Goal: Transaction & Acquisition: Purchase product/service

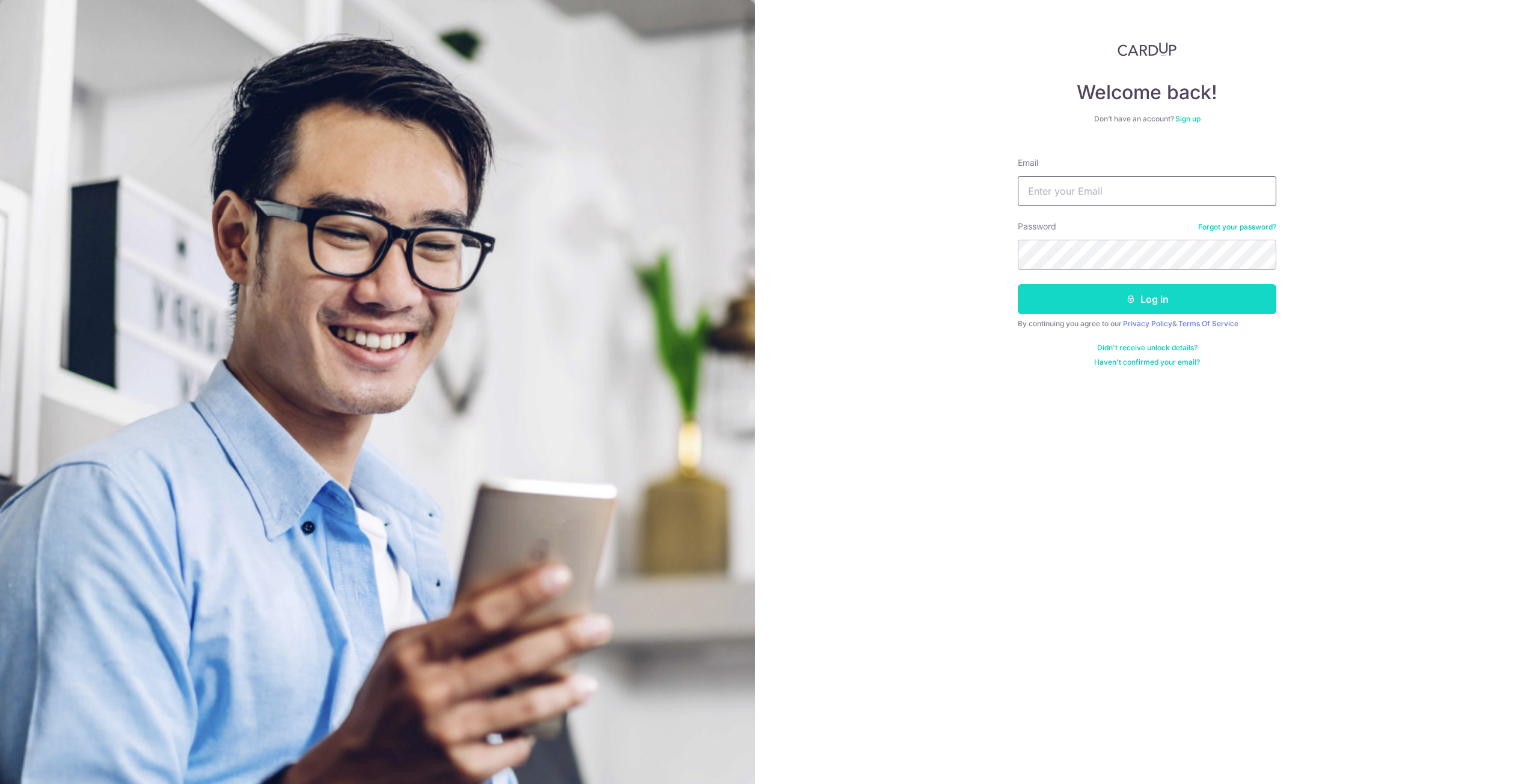
type input "wesleyawhan@gmail.com"
click at [1153, 304] on button "Log in" at bounding box center [1147, 299] width 258 height 30
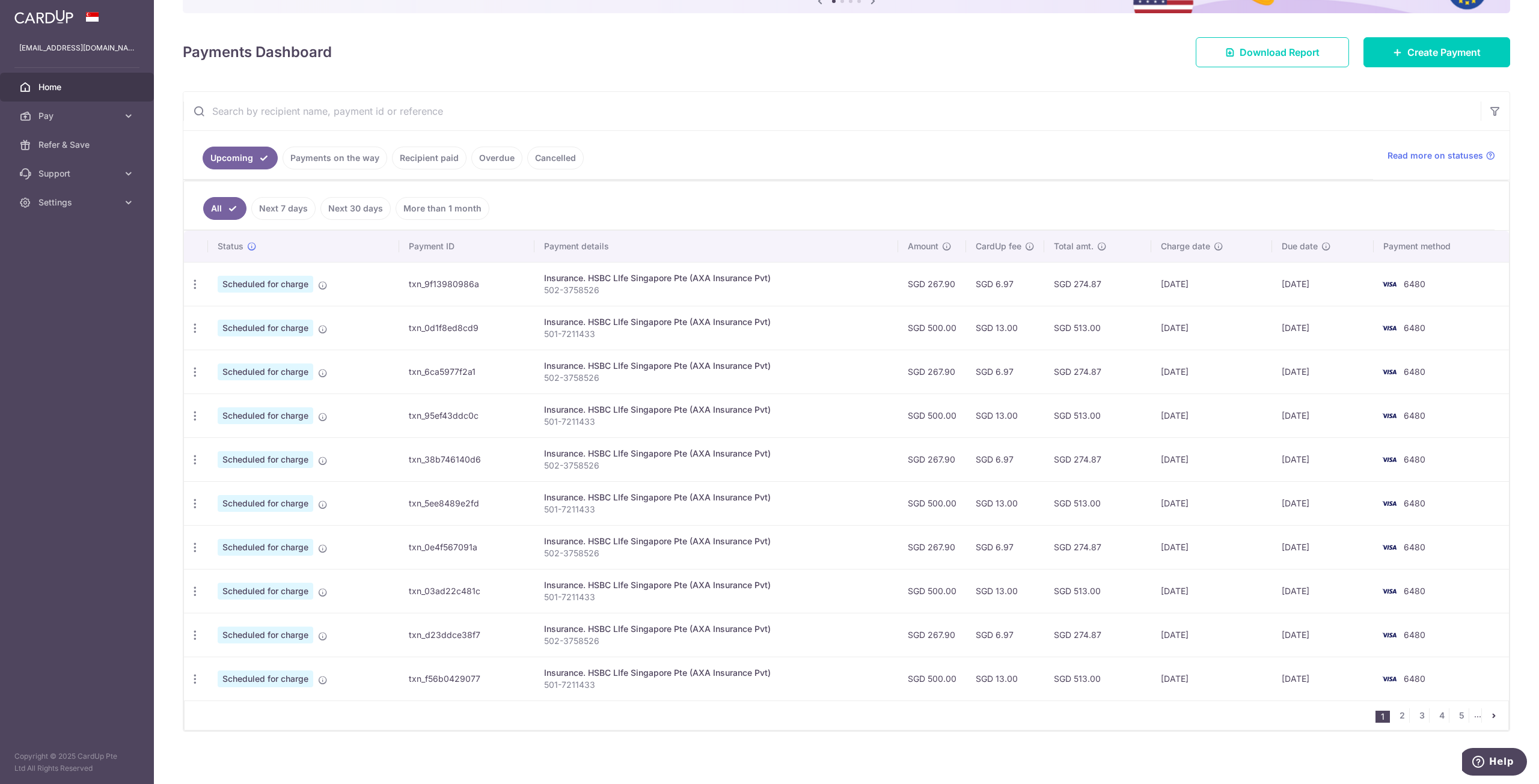
scroll to position [145, 0]
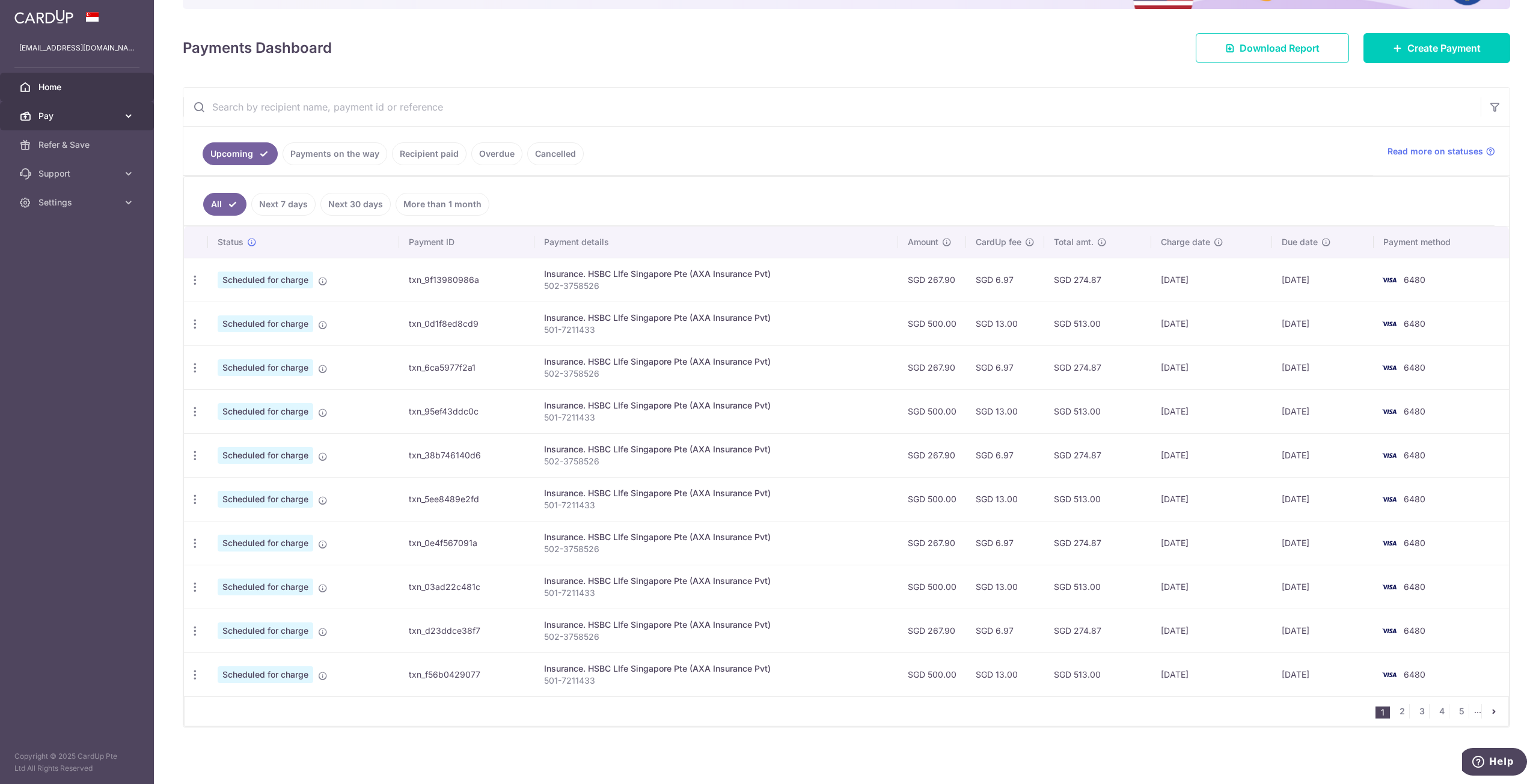
click at [83, 115] on span "Pay" at bounding box center [77, 115] width 79 height 12
click at [101, 152] on link "Payments" at bounding box center [76, 144] width 154 height 28
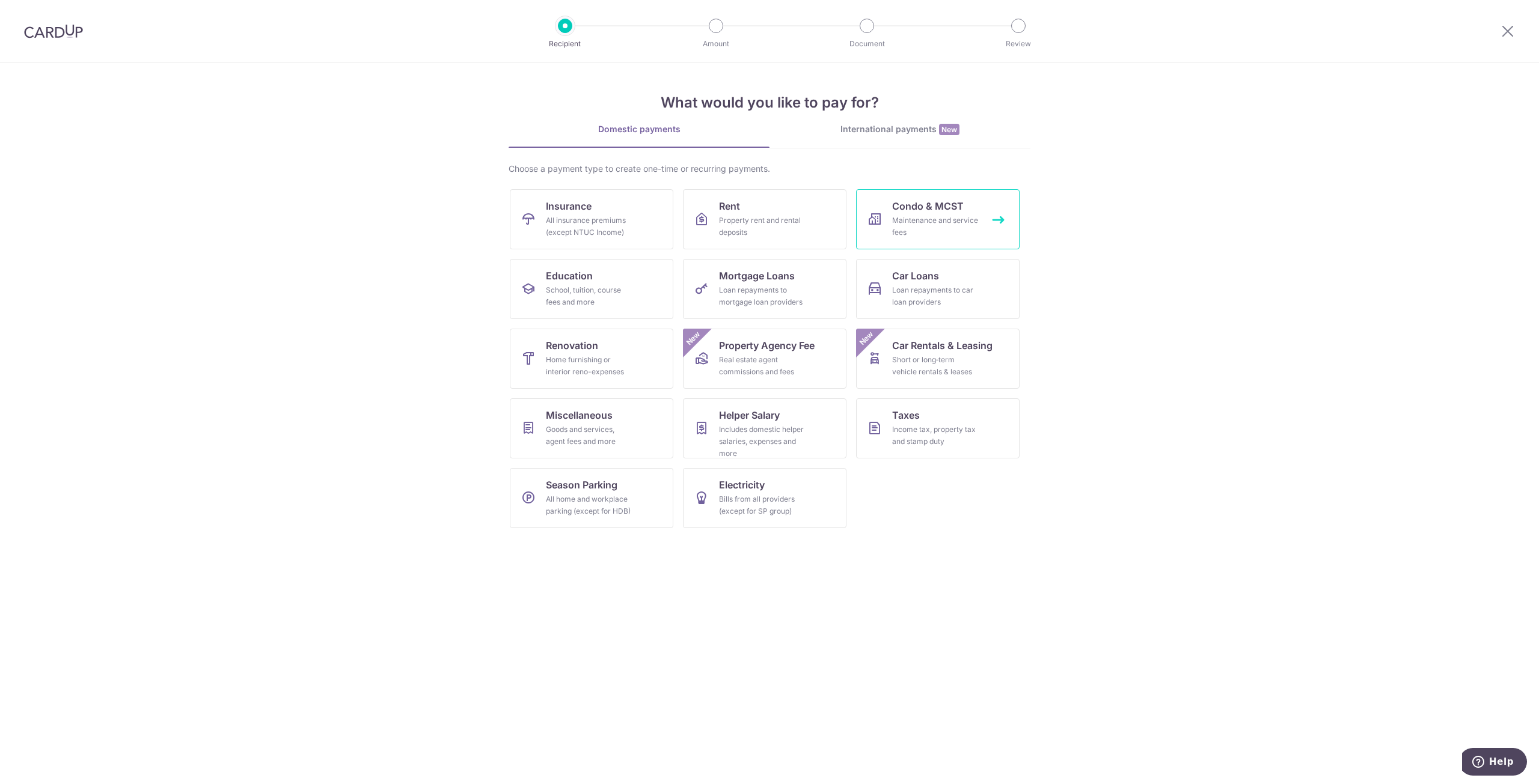
click at [935, 222] on div "Maintenance and service fees" at bounding box center [935, 226] width 86 height 24
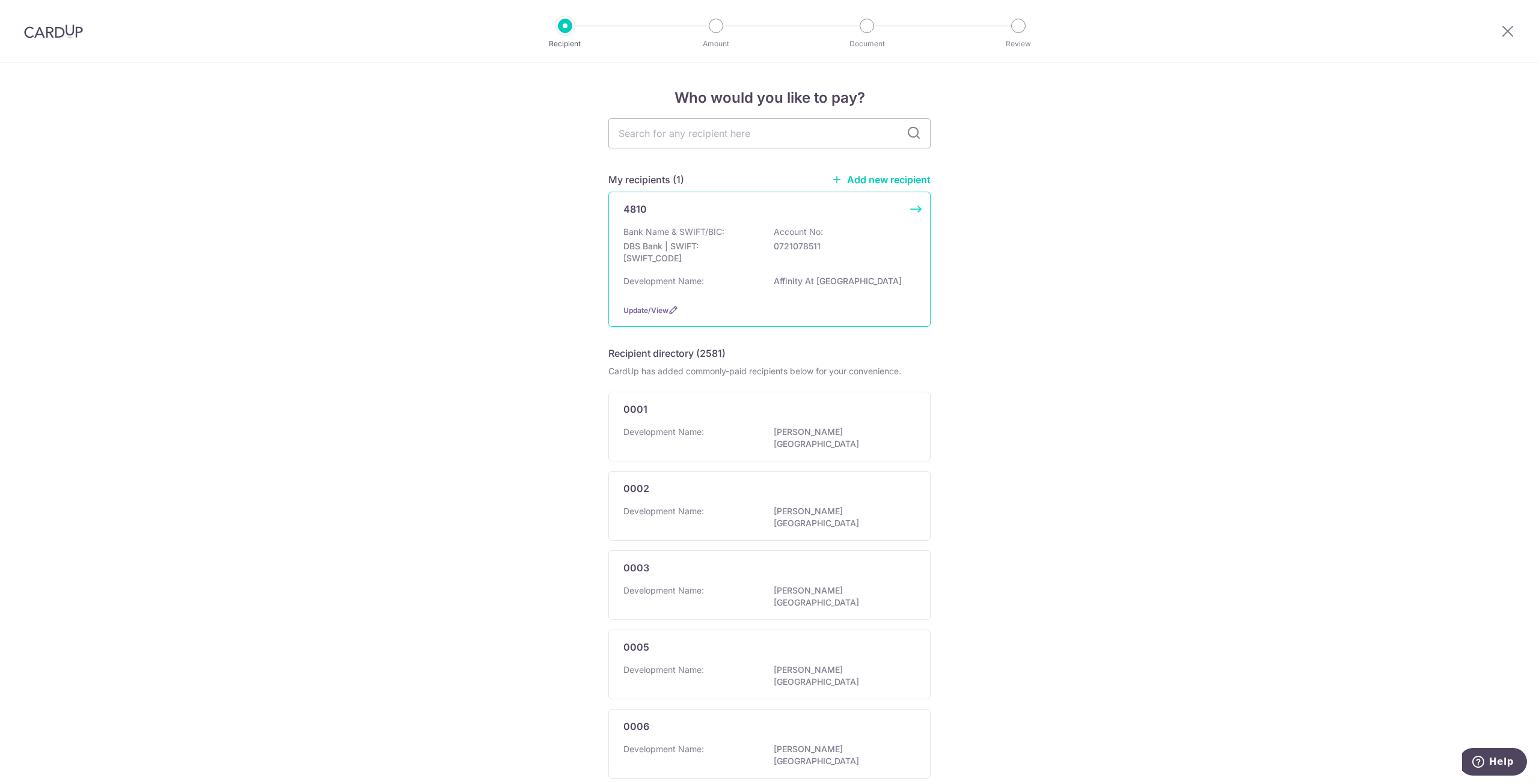
click at [866, 237] on div "Bank Name & SWIFT/BIC: DBS Bank | SWIFT: DBSSSGSGXXX Account No: 0721078511" at bounding box center [770, 248] width 292 height 44
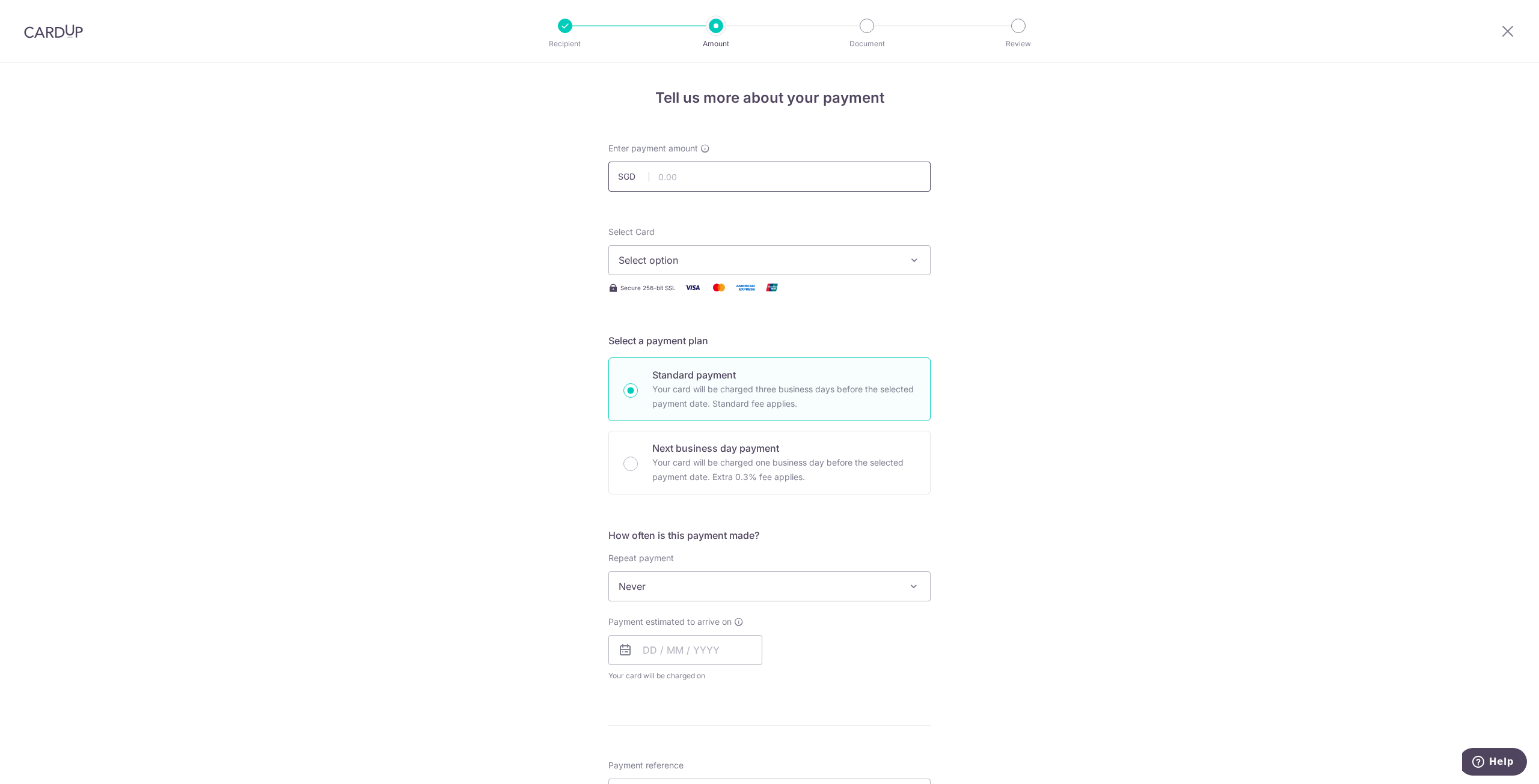
click at [712, 178] on input "text" at bounding box center [770, 176] width 322 height 30
paste input "784.80"
type input "784.80"
click at [1023, 232] on div "Tell us more about your payment Enter payment amount SGD 784.80 784.80 Select C…" at bounding box center [770, 606] width 1539 height 1087
click at [880, 253] on button "Select option" at bounding box center [770, 260] width 322 height 30
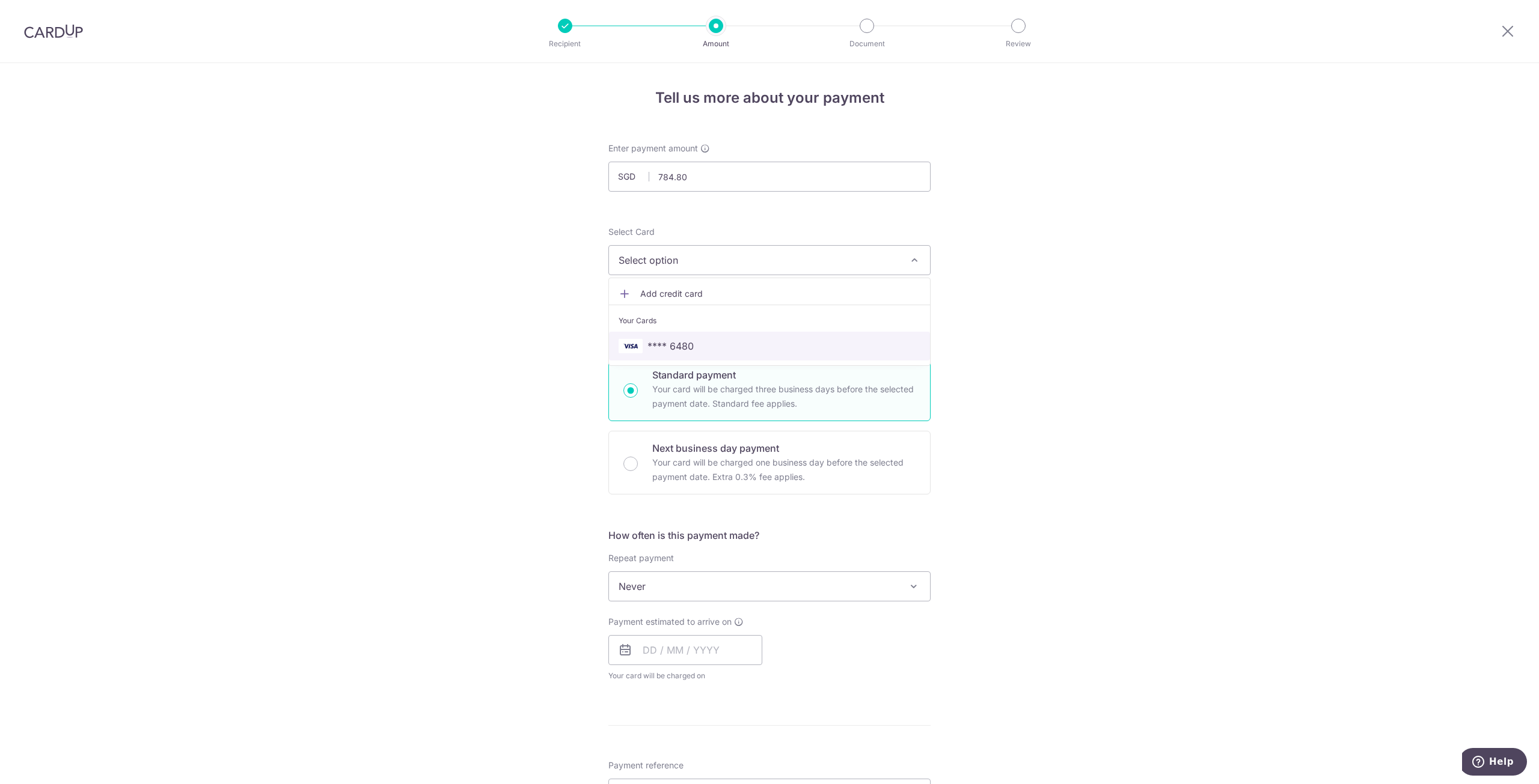
click at [817, 352] on span "**** 6480" at bounding box center [770, 346] width 302 height 15
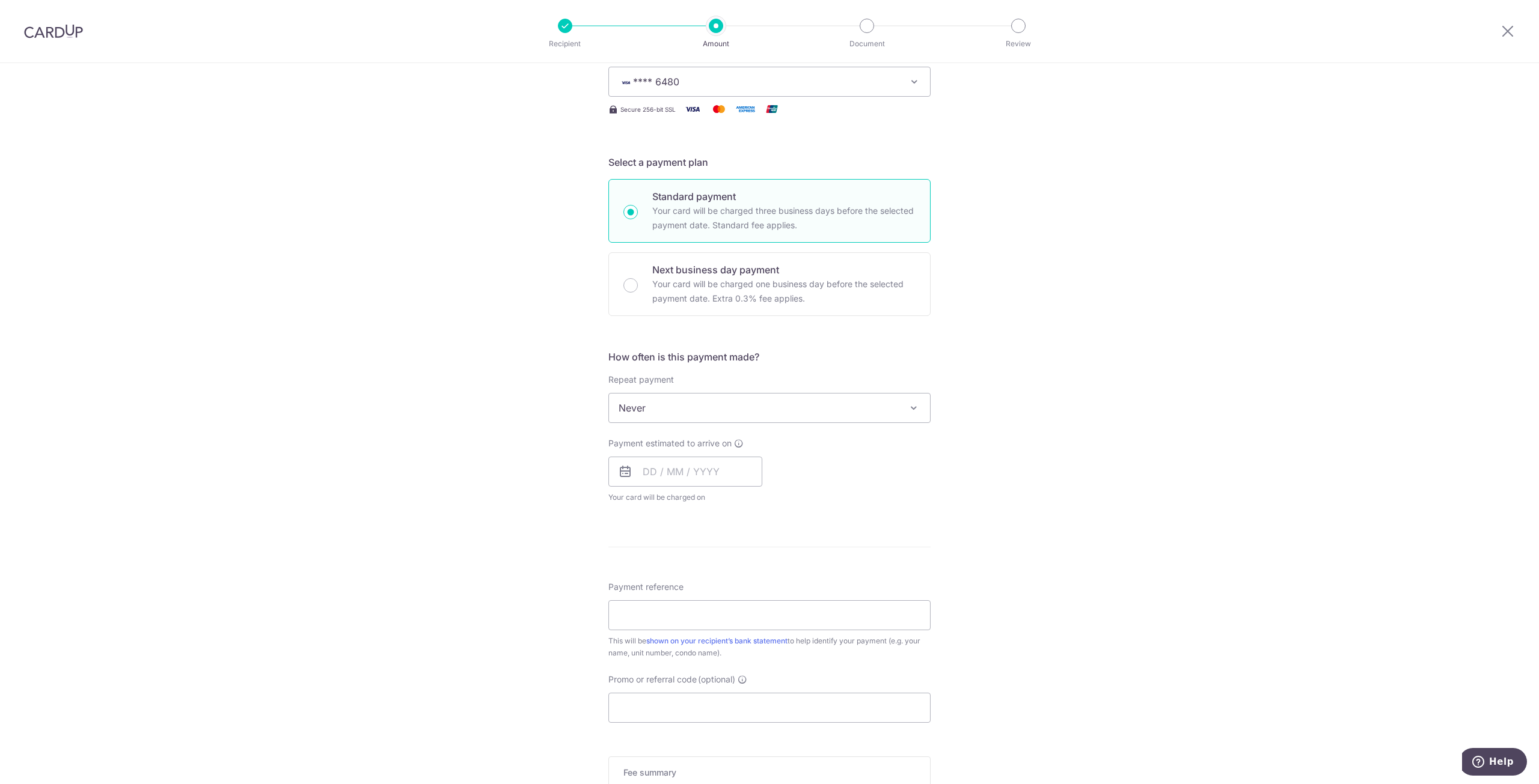
scroll to position [180, 0]
click at [667, 604] on input "Payment reference" at bounding box center [770, 614] width 322 height 30
paste input "[PHONE_NUMBER]"
type input "[PHONE_NUMBER]"
click at [473, 570] on div "Tell us more about your payment Enter payment amount SGD 784.80 784.80 Select C…" at bounding box center [770, 426] width 1539 height 1087
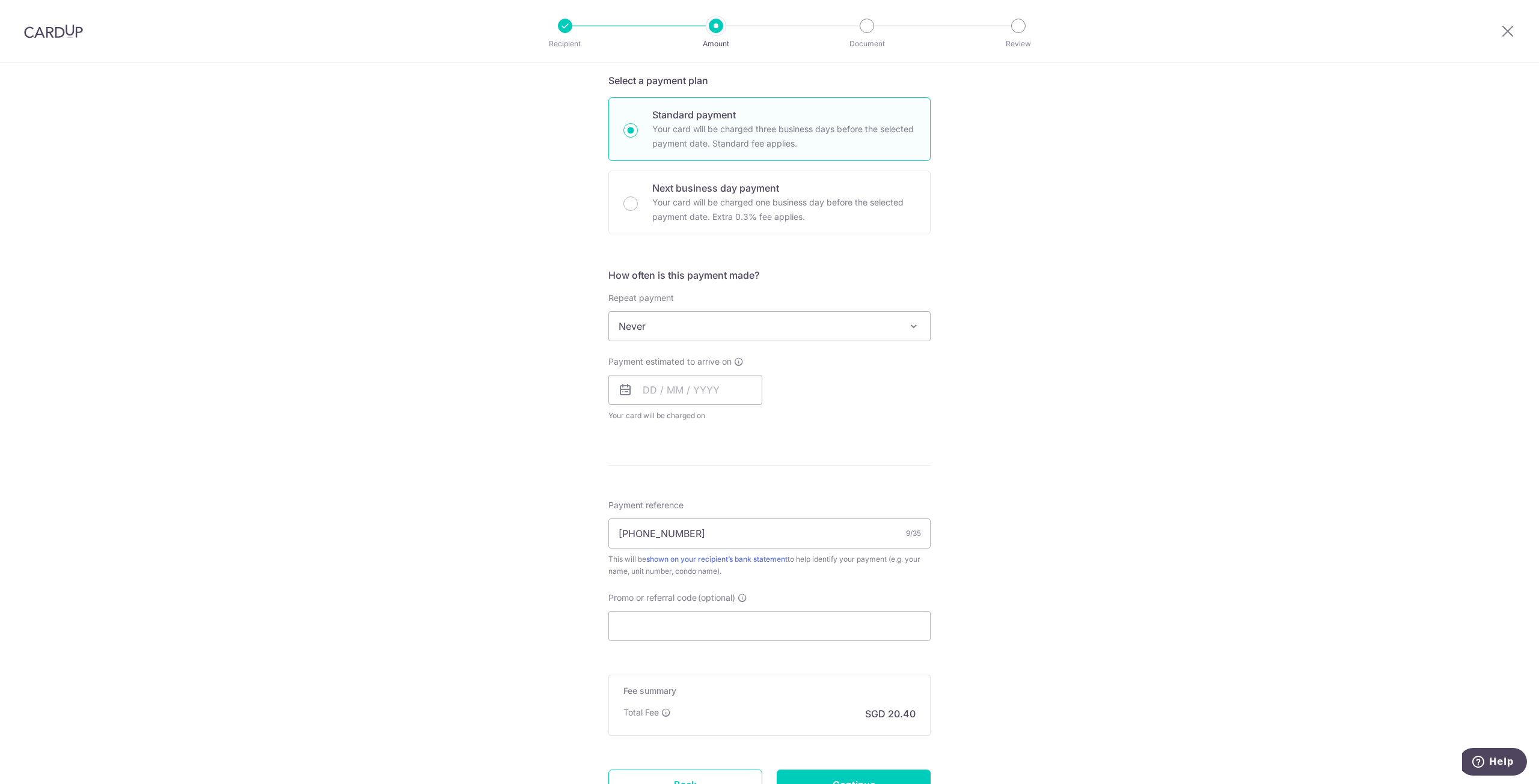
scroll to position [300, 0]
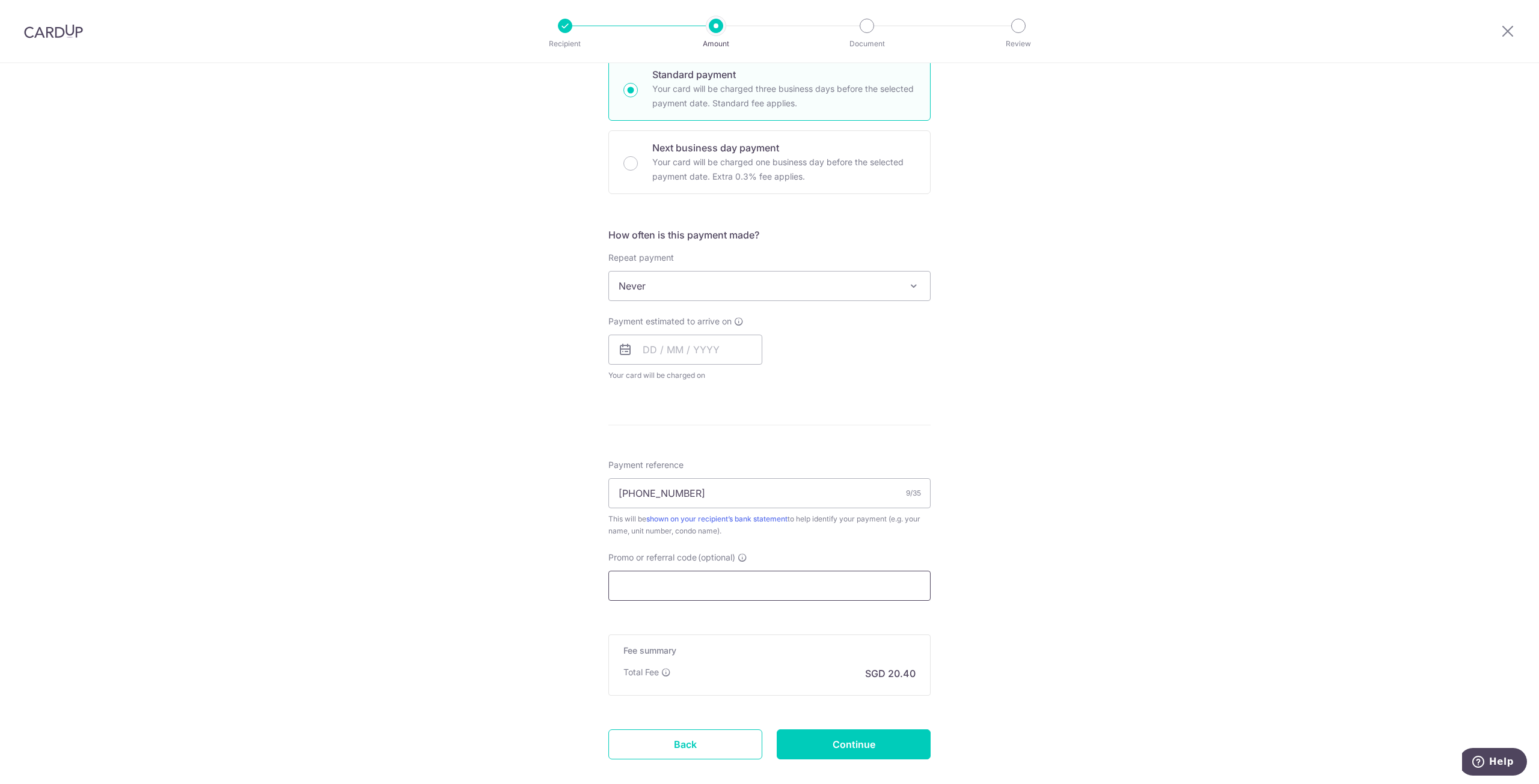
paste input "OCBC90NV"
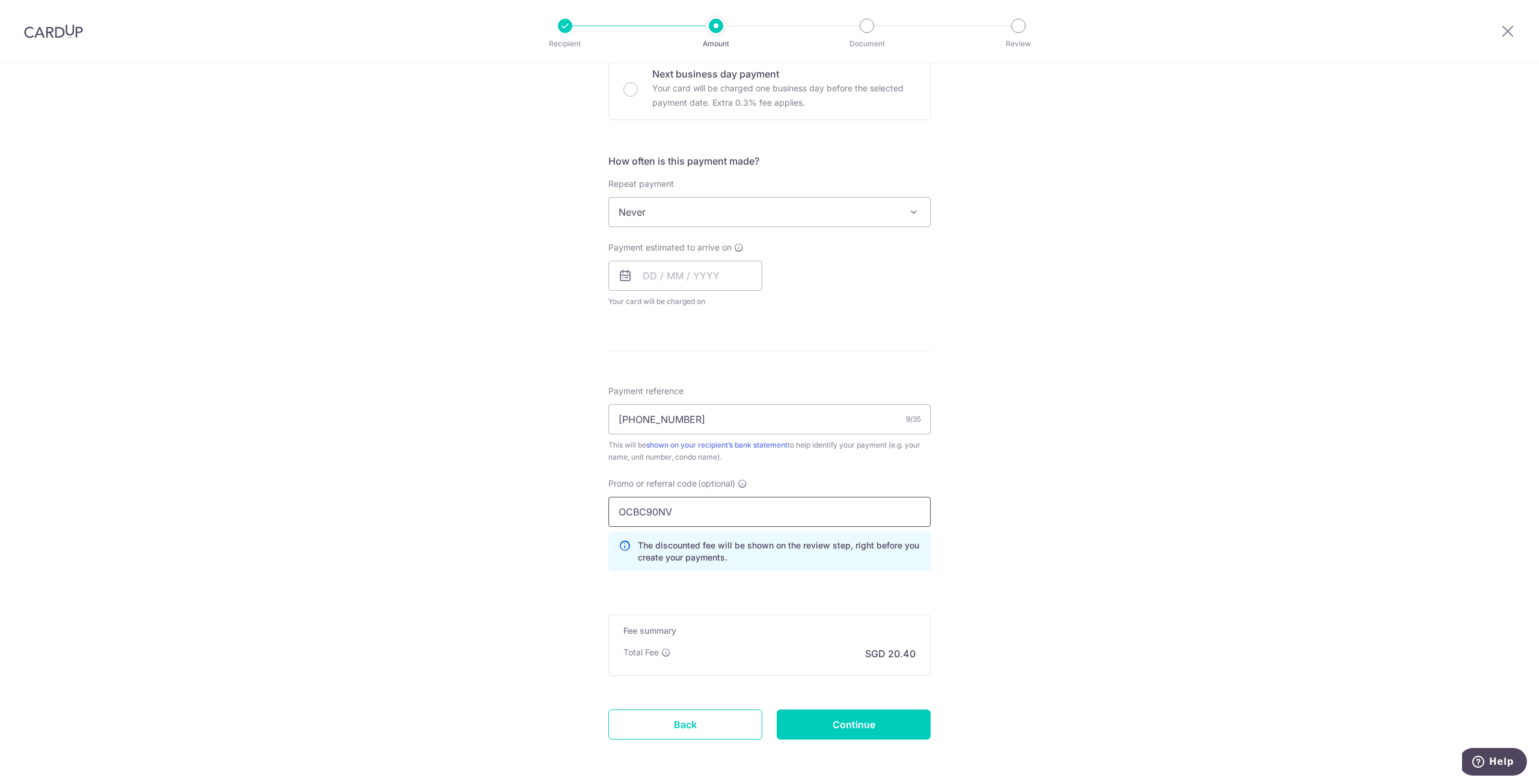
scroll to position [420, 0]
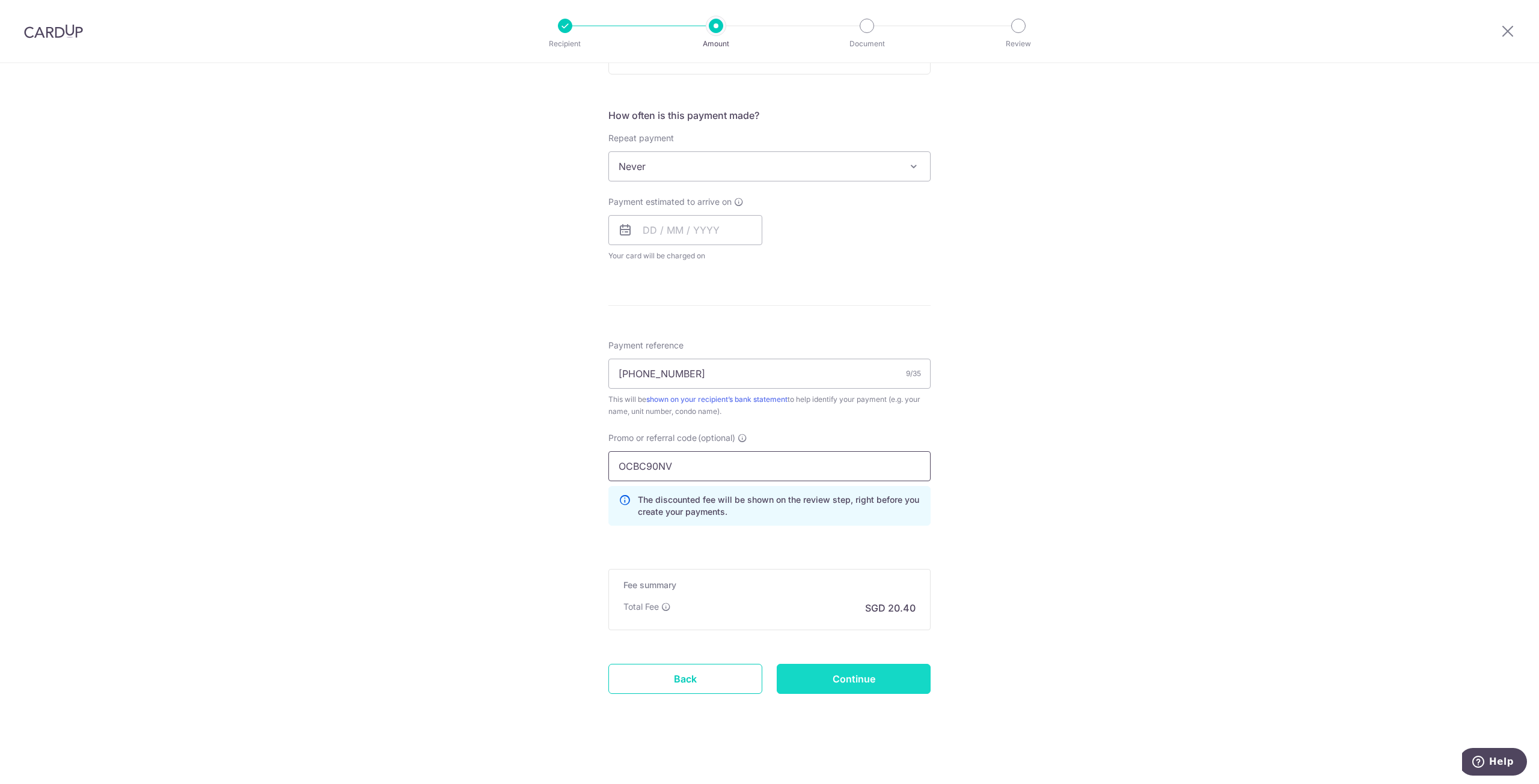
type input "OCBC90NV"
click at [858, 686] on input "Continue" at bounding box center [853, 679] width 154 height 30
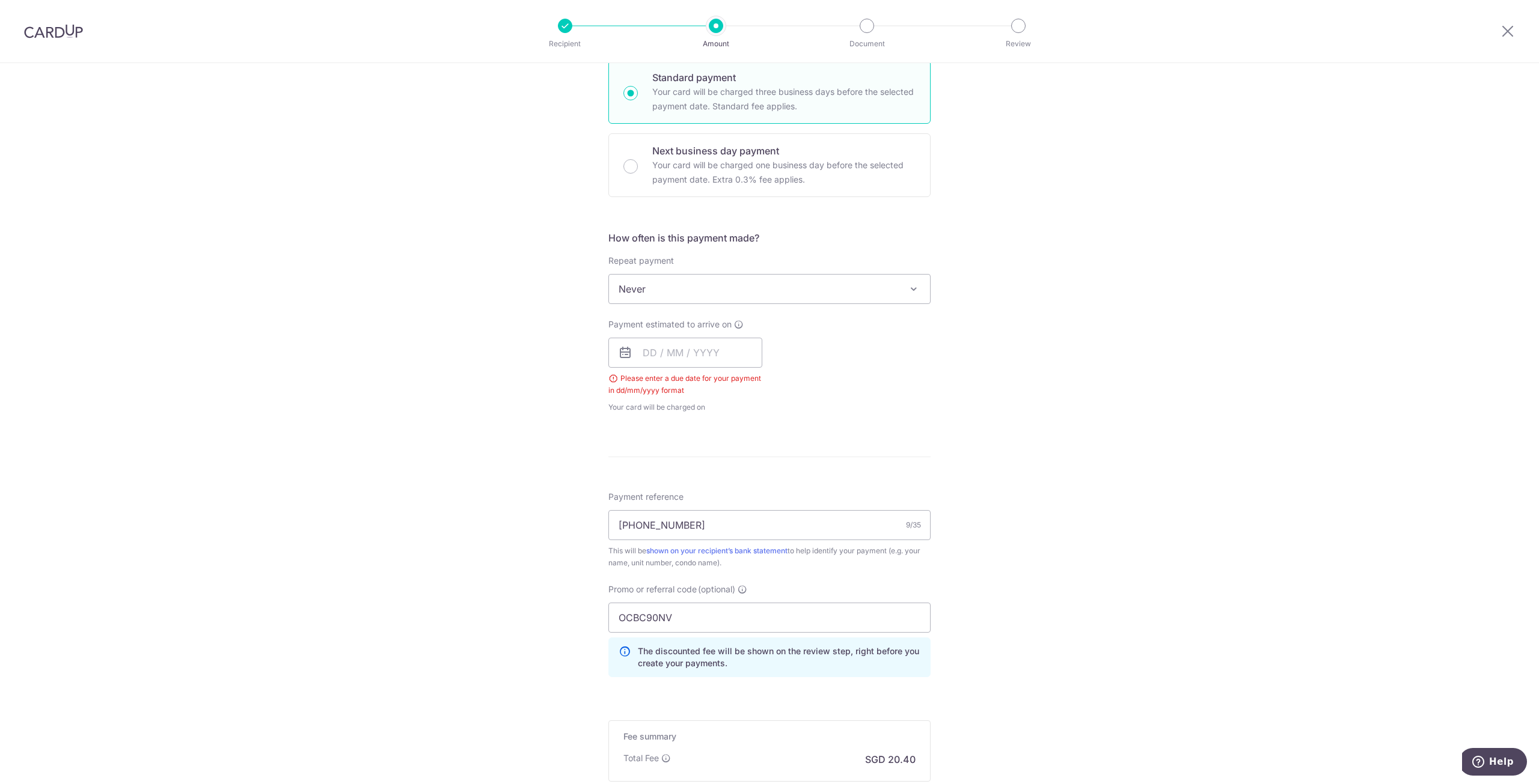
scroll to position [269, 0]
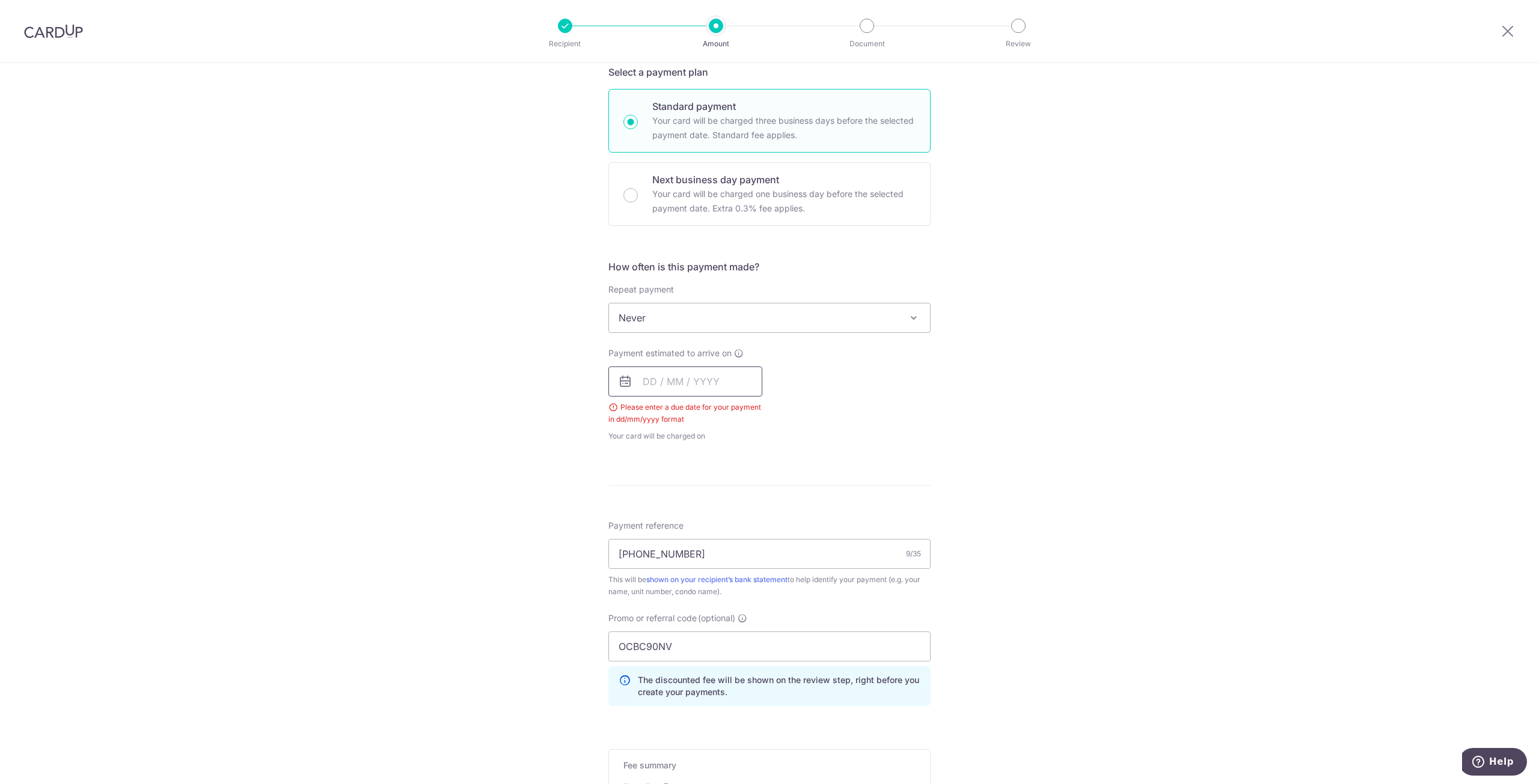
click at [655, 386] on input "text" at bounding box center [685, 382] width 154 height 30
click at [751, 496] on link "10" at bounding box center [754, 491] width 20 height 20
type input "[DATE]"
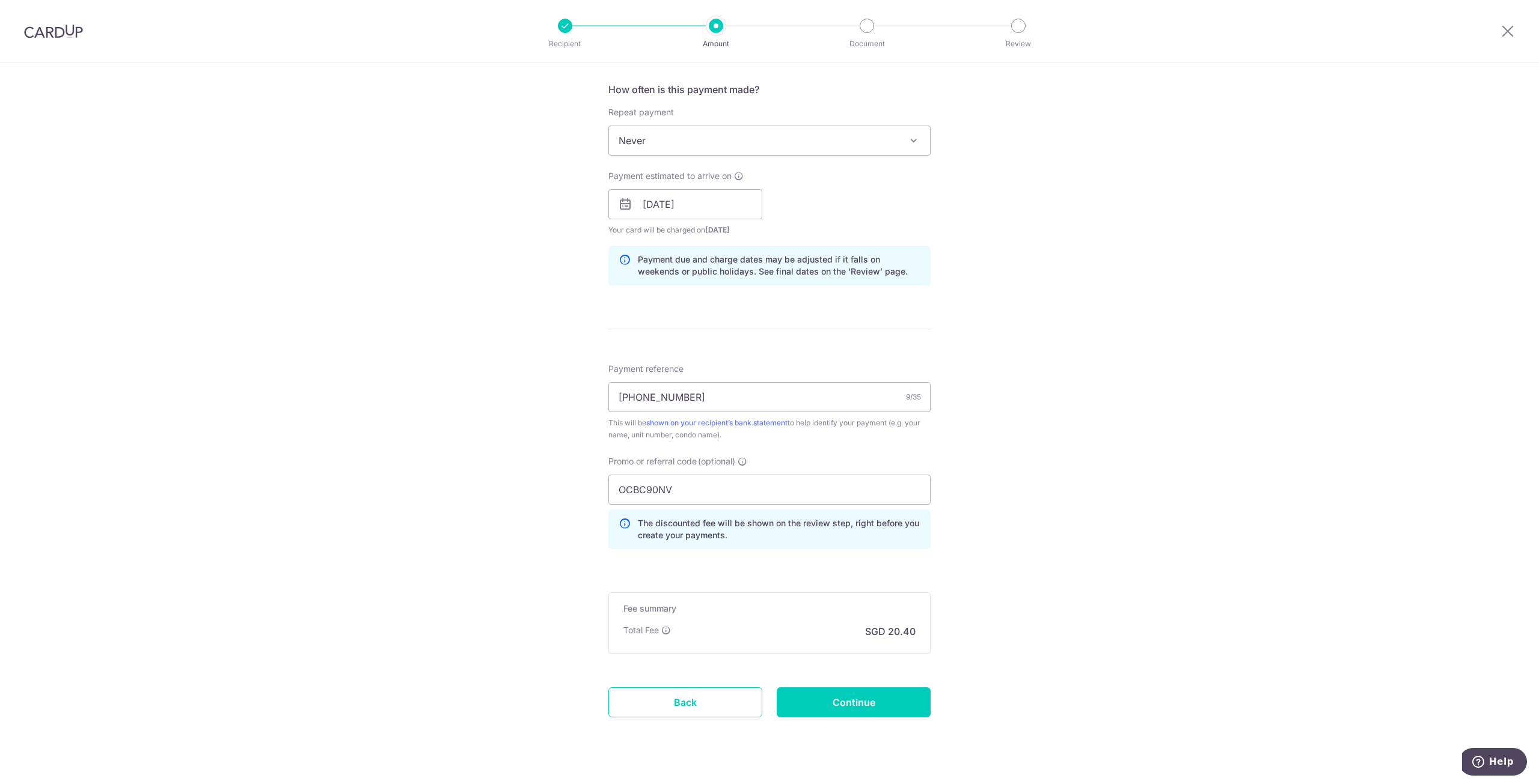
scroll to position [449, 0]
click at [833, 699] on input "Continue" at bounding box center [853, 700] width 154 height 30
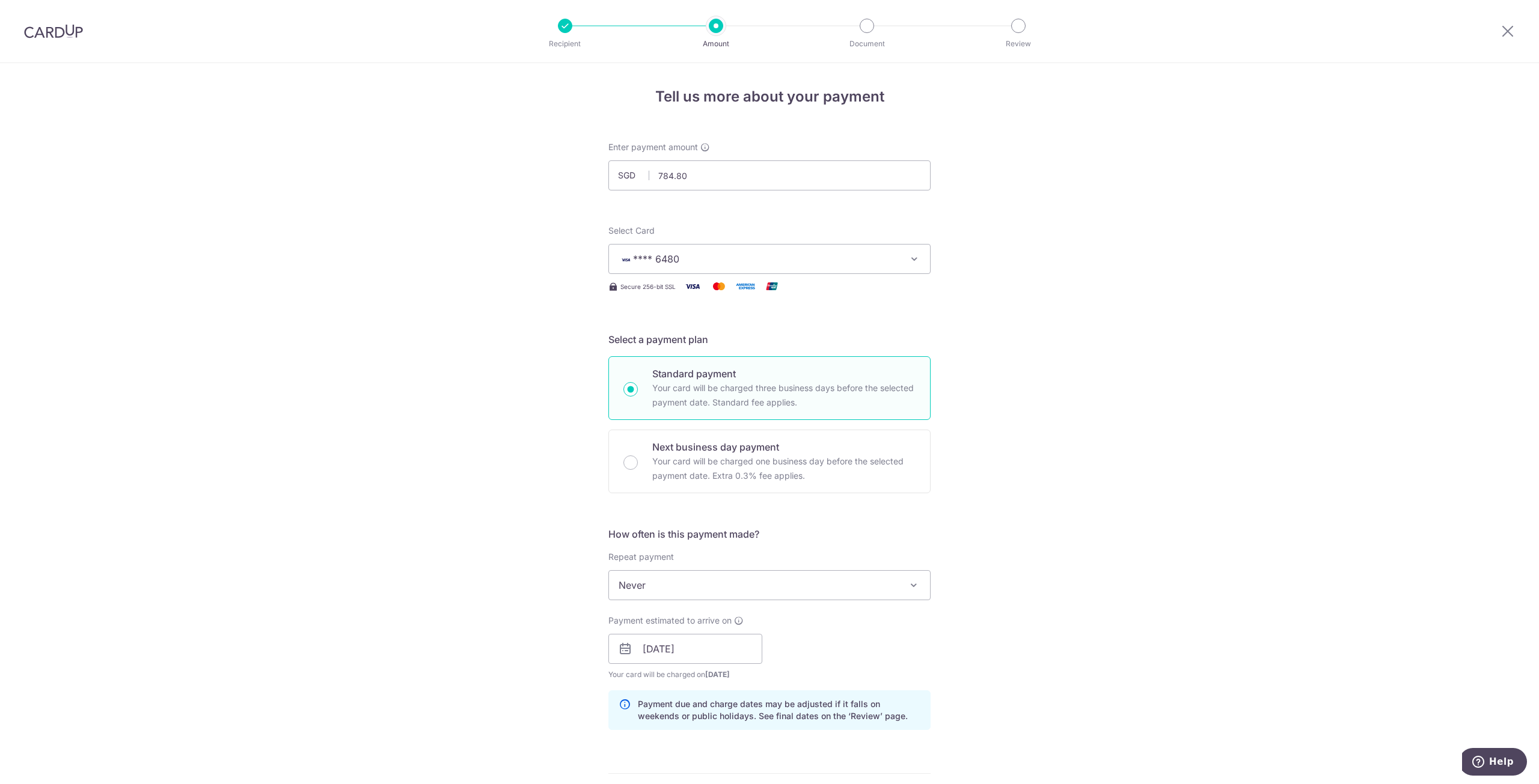
scroll to position [0, 0]
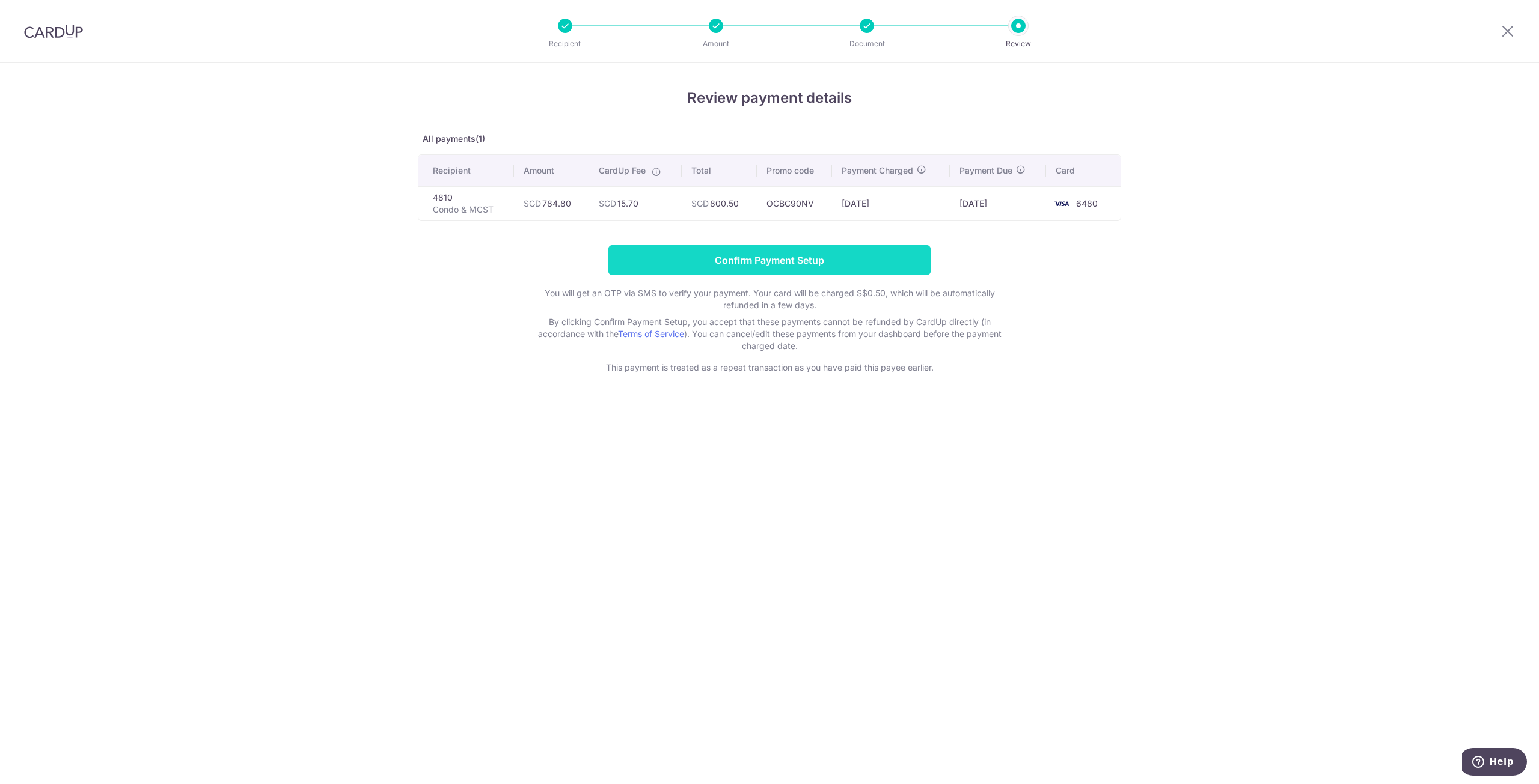
click at [785, 261] on input "Confirm Payment Setup" at bounding box center [770, 260] width 322 height 30
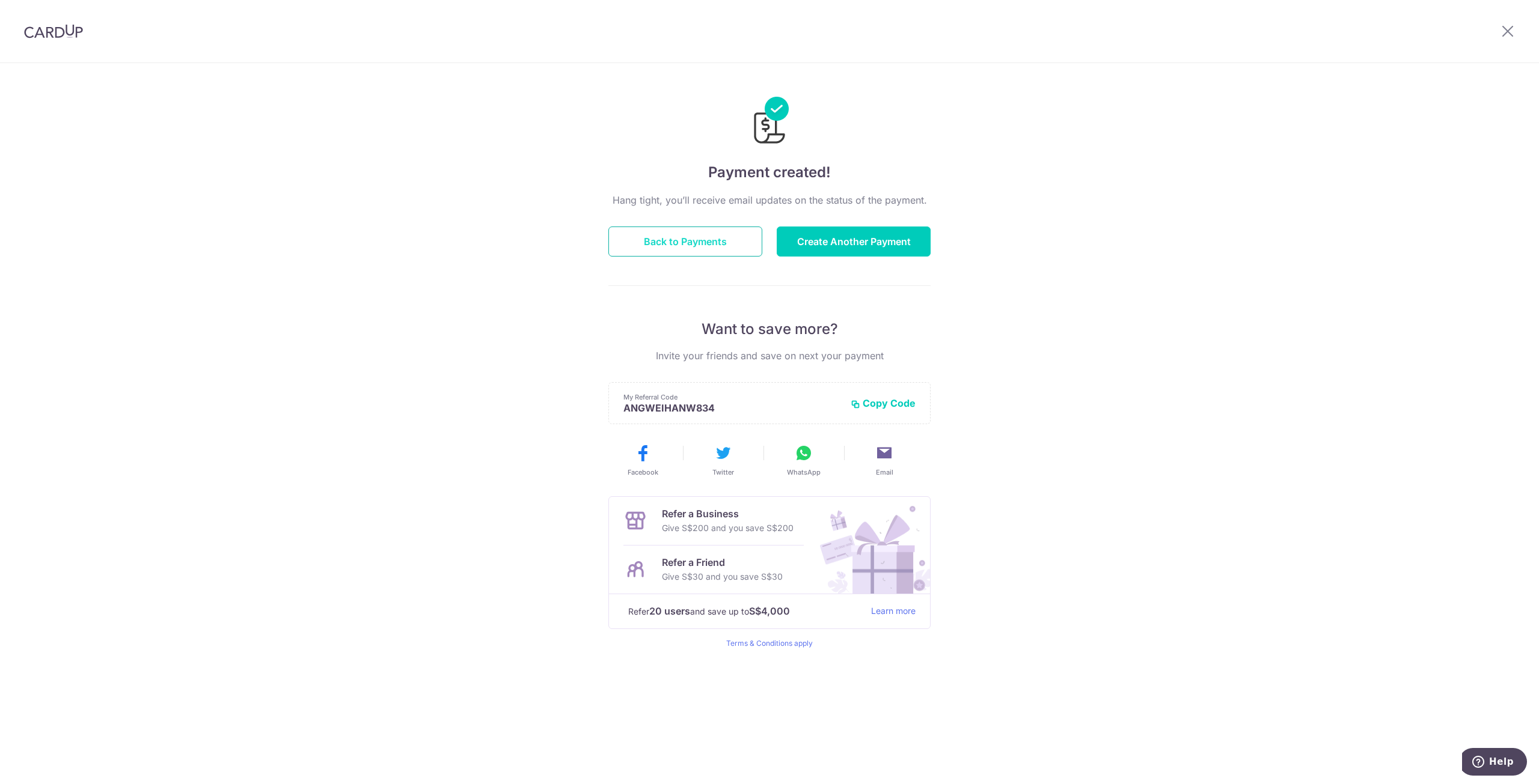
click at [700, 247] on button "Back to Payments" at bounding box center [685, 242] width 154 height 30
